Goal: Navigation & Orientation: Find specific page/section

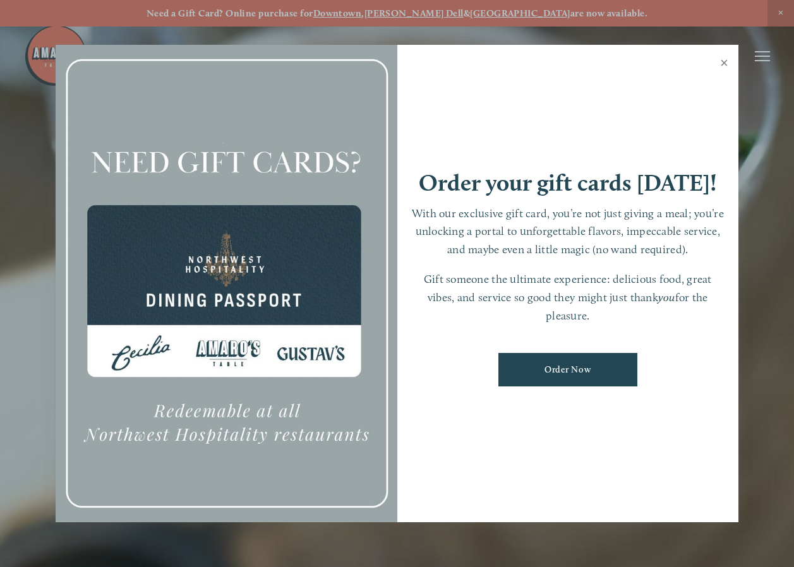
click at [725, 62] on link "Close" at bounding box center [724, 64] width 25 height 35
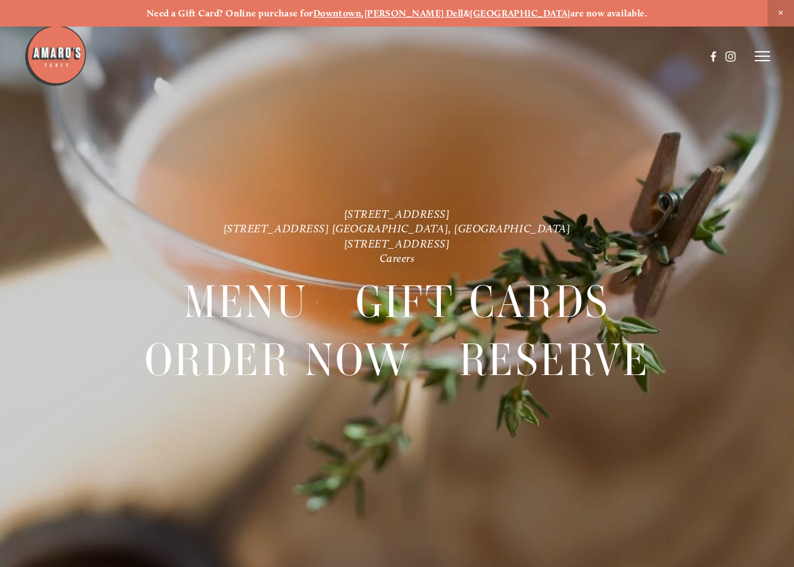
click at [761, 59] on icon at bounding box center [762, 56] width 15 height 11
click at [761, 59] on icon at bounding box center [760, 56] width 11 height 11
click at [761, 59] on icon at bounding box center [762, 56] width 15 height 11
click at [534, 60] on span "Menu" at bounding box center [545, 56] width 23 height 11
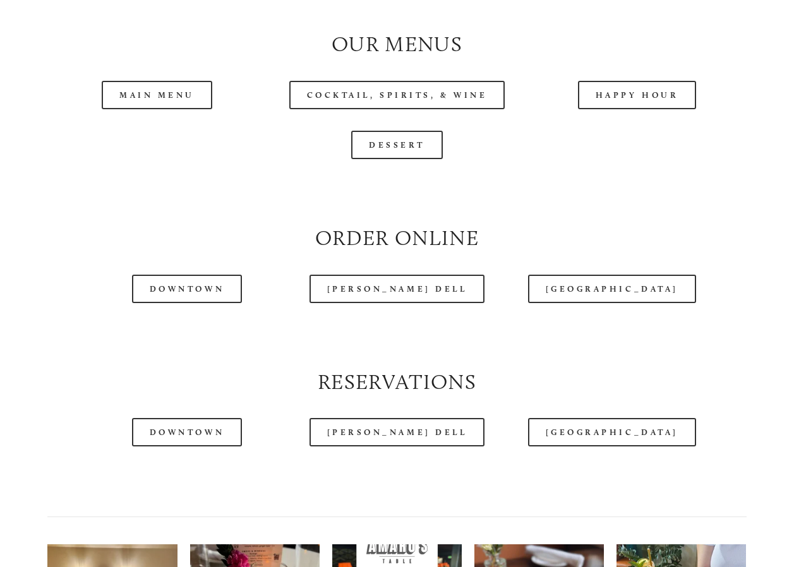
scroll to position [1188, 0]
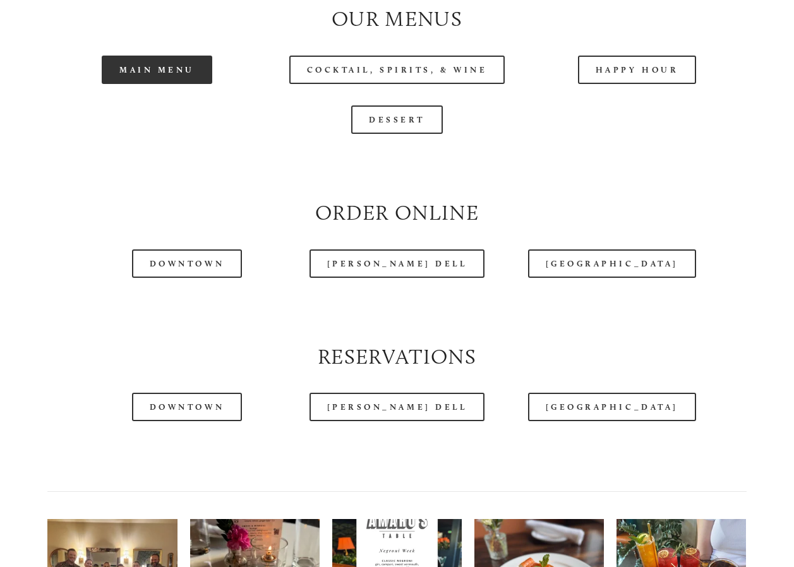
click at [155, 84] on link "Main Menu" at bounding box center [157, 70] width 111 height 28
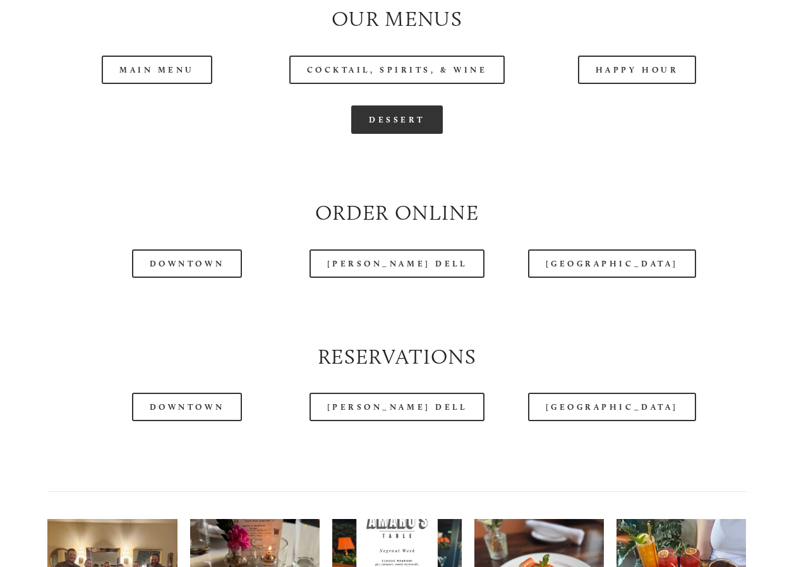
click at [383, 134] on link "Dessert" at bounding box center [397, 119] width 92 height 28
